Goal: Transaction & Acquisition: Obtain resource

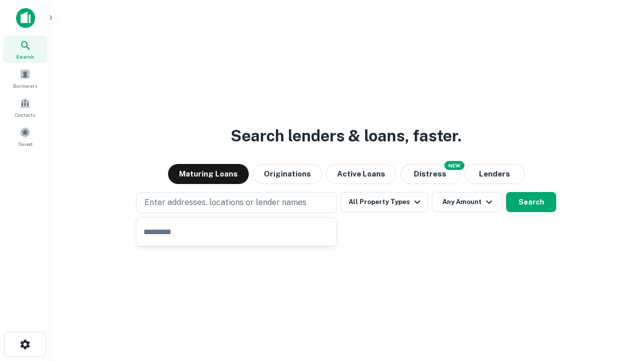
type input "**********"
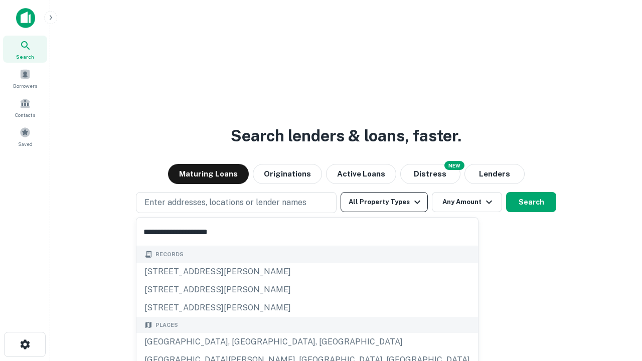
click at [240, 342] on div "[GEOGRAPHIC_DATA], [GEOGRAPHIC_DATA], [GEOGRAPHIC_DATA]" at bounding box center [307, 342] width 342 height 18
click at [384, 202] on button "All Property Types" at bounding box center [384, 202] width 87 height 20
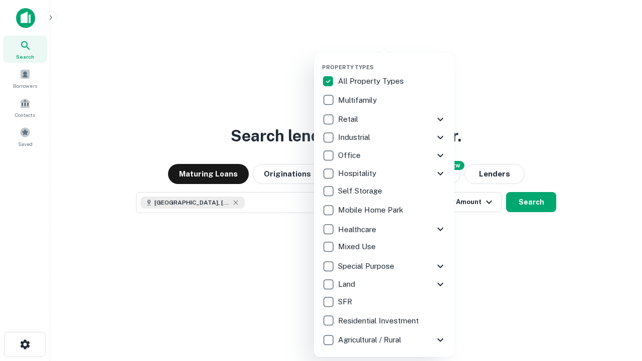
click at [392, 61] on button "button" at bounding box center [392, 61] width 140 height 1
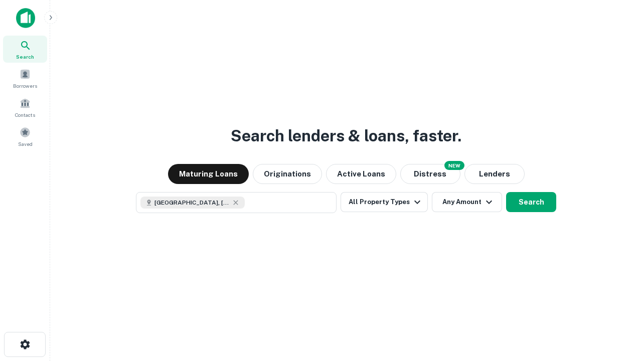
scroll to position [16, 0]
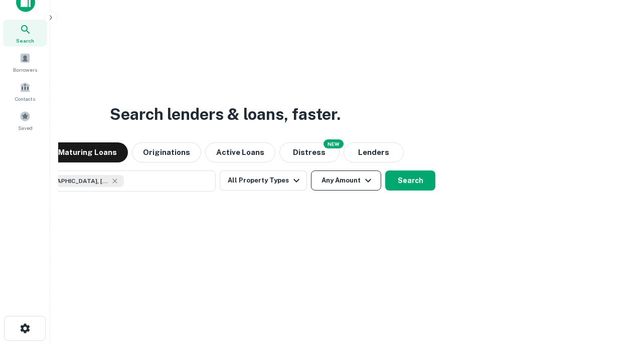
click at [311, 171] on button "Any Amount" at bounding box center [346, 181] width 70 height 20
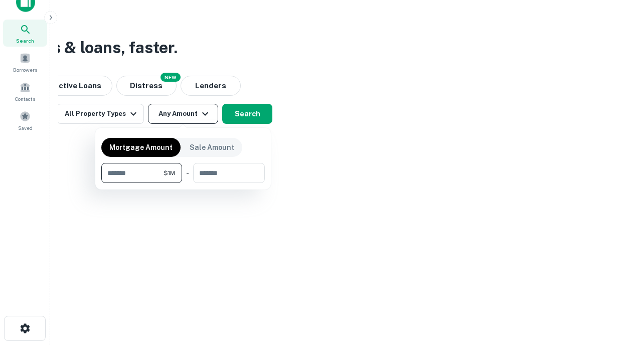
type input "*******"
click at [183, 183] on button "button" at bounding box center [183, 183] width 164 height 1
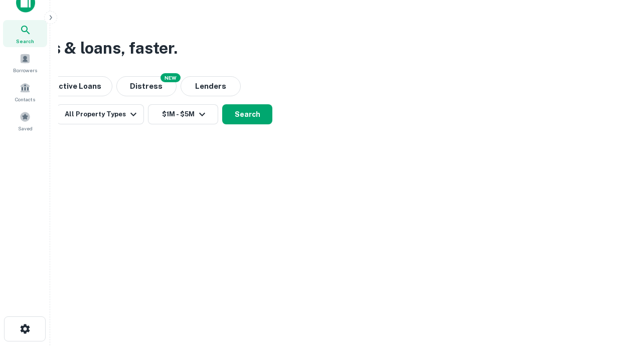
scroll to position [6, 185]
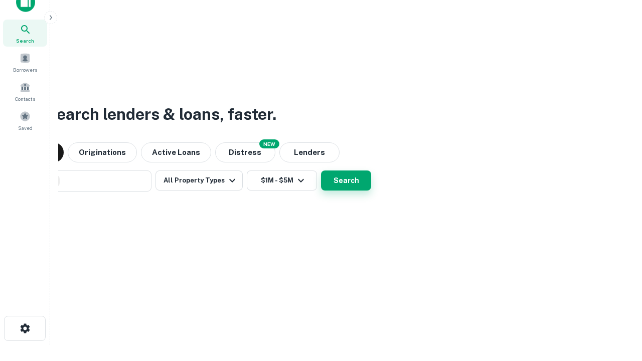
click at [321, 171] on button "Search" at bounding box center [346, 181] width 50 height 20
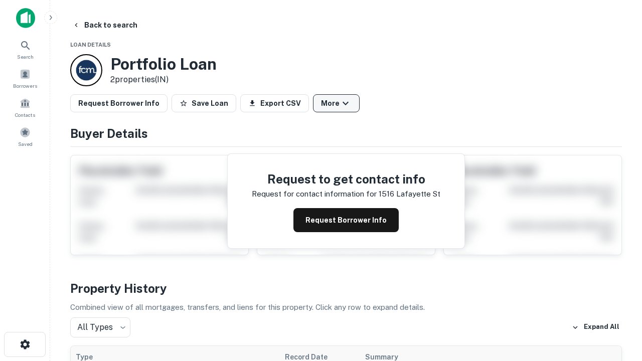
click at [336, 103] on button "More" at bounding box center [336, 103] width 47 height 18
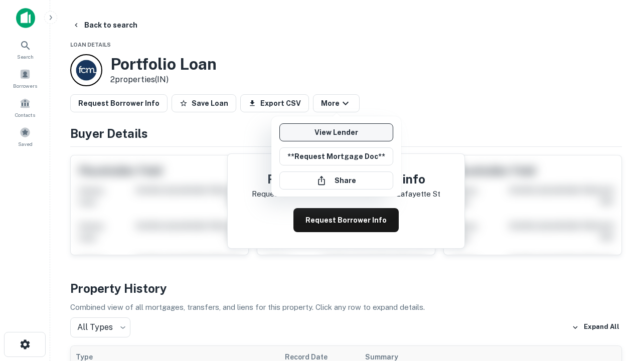
click at [336, 132] on link "View Lender" at bounding box center [336, 132] width 114 height 18
